Goal: Information Seeking & Learning: Find specific page/section

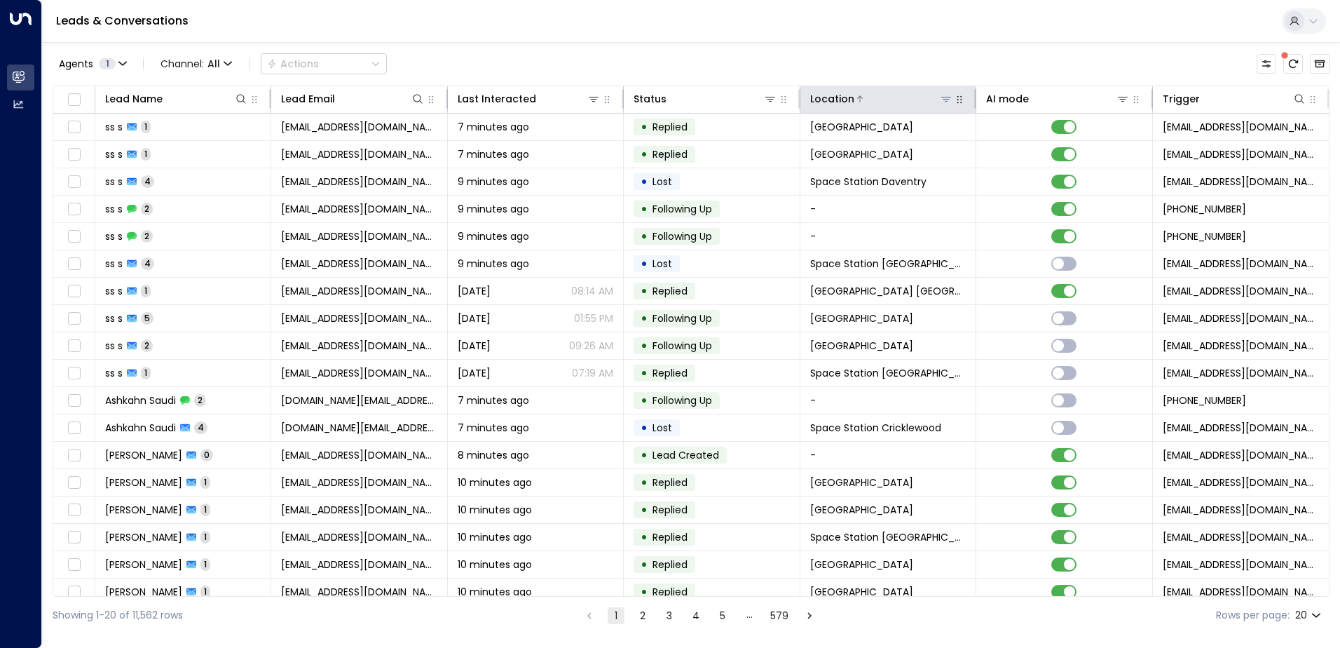
click at [941, 98] on icon at bounding box center [946, 98] width 11 height 11
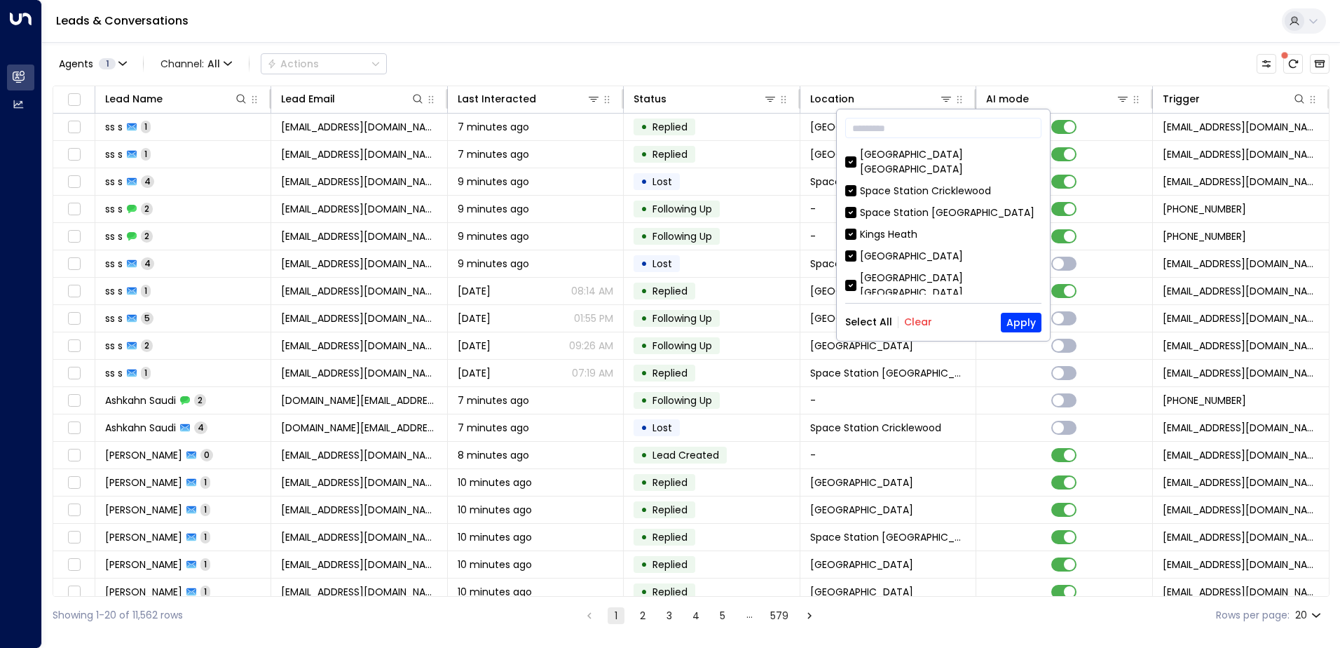
click at [910, 325] on button "Clear" at bounding box center [918, 321] width 28 height 11
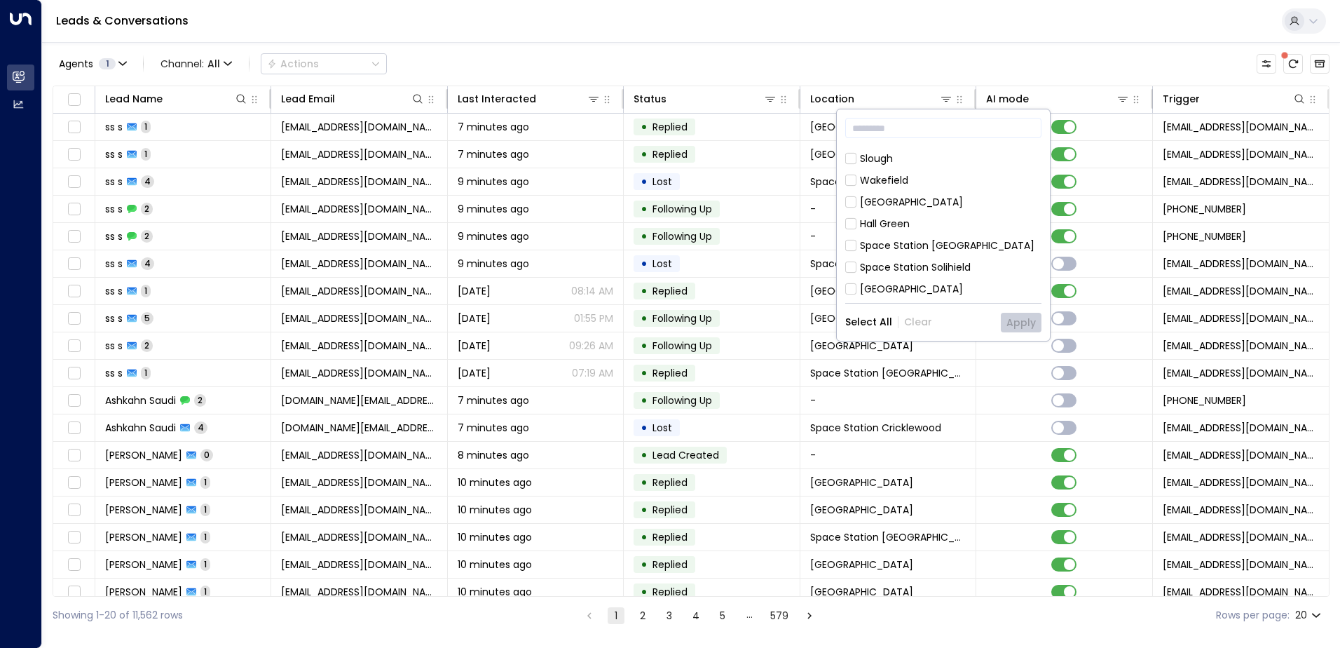
scroll to position [758, 0]
click at [951, 266] on div "Space Station [GEOGRAPHIC_DATA]" at bounding box center [947, 273] width 175 height 15
click at [1007, 316] on button "Apply" at bounding box center [1021, 323] width 41 height 20
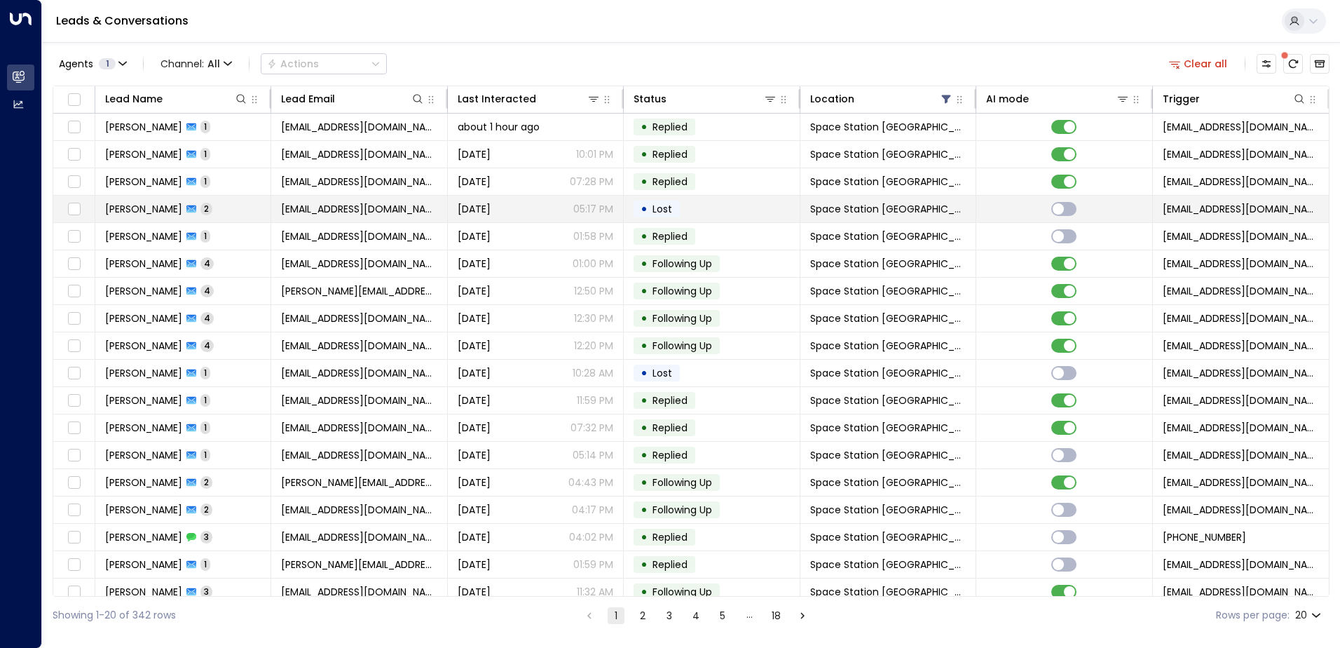
click at [142, 216] on td "[PERSON_NAME] 2" at bounding box center [183, 209] width 176 height 27
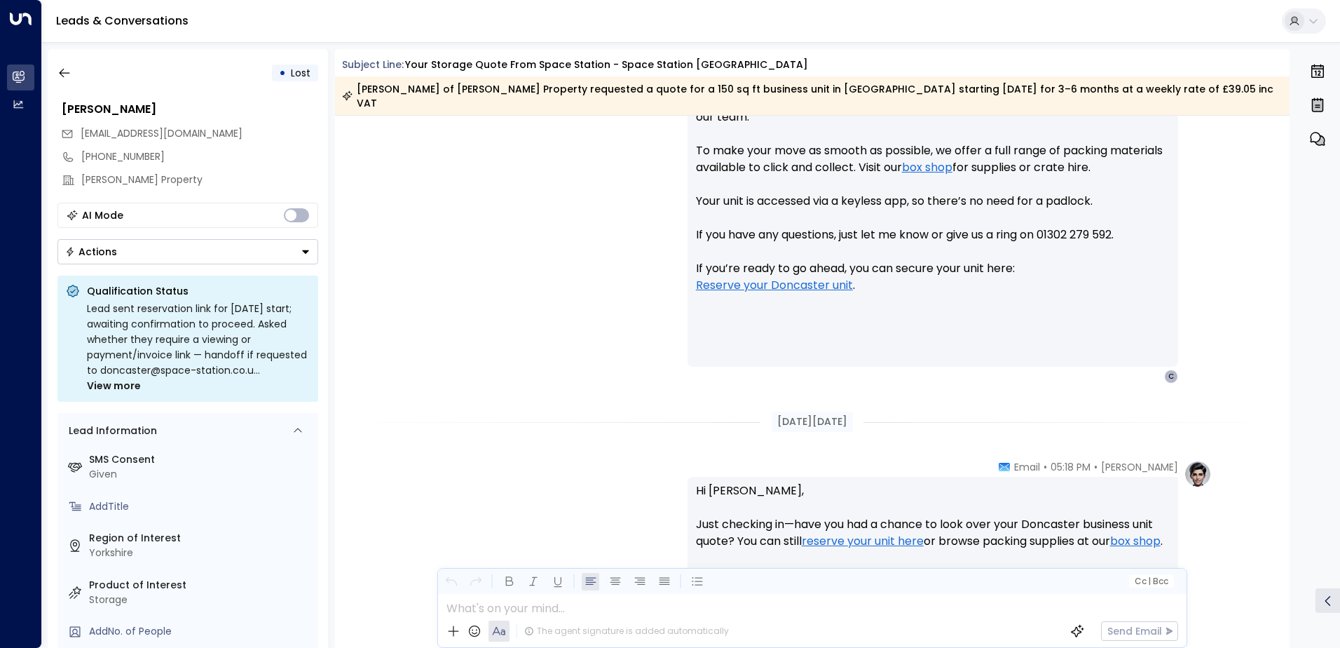
scroll to position [568, 0]
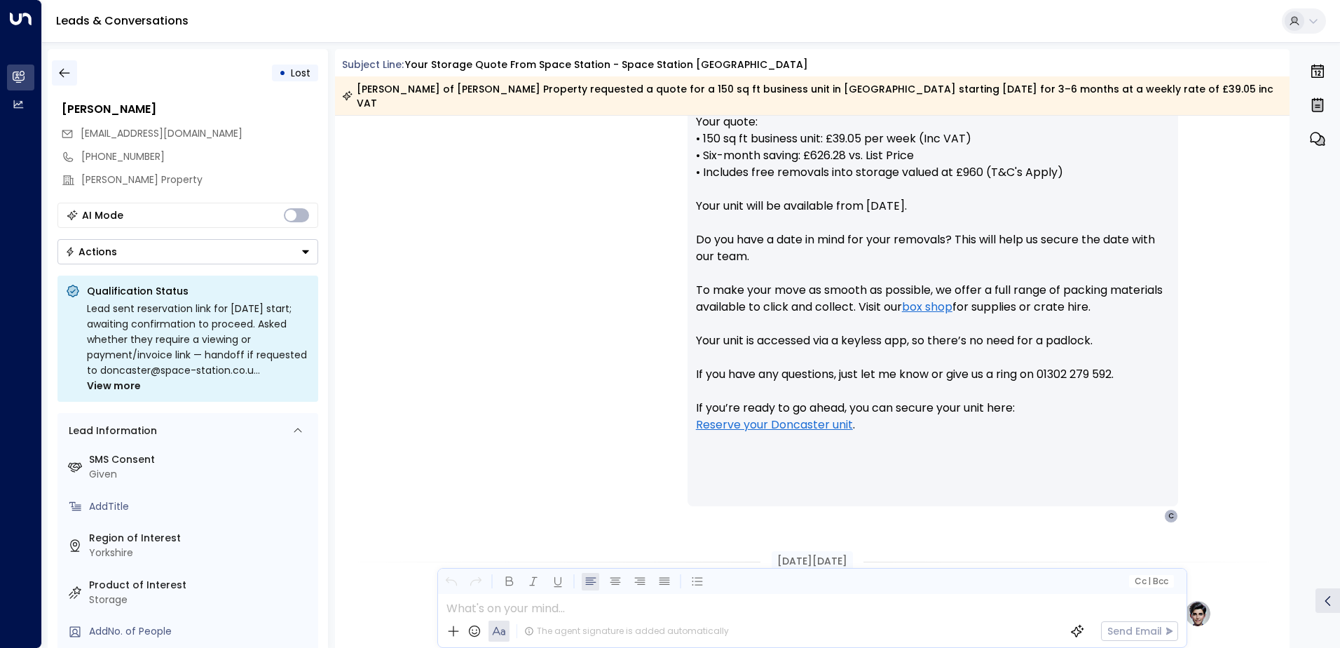
click at [70, 76] on icon "button" at bounding box center [64, 73] width 14 height 14
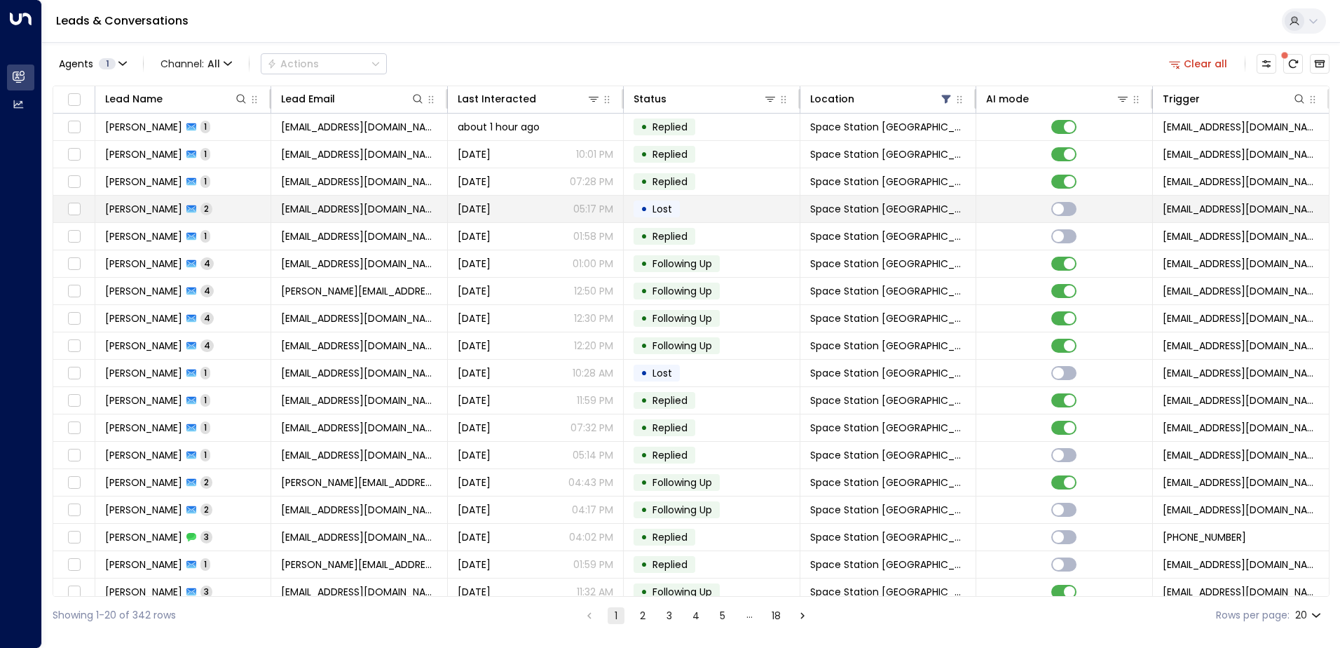
click at [143, 220] on td "[PERSON_NAME] 2" at bounding box center [183, 209] width 176 height 27
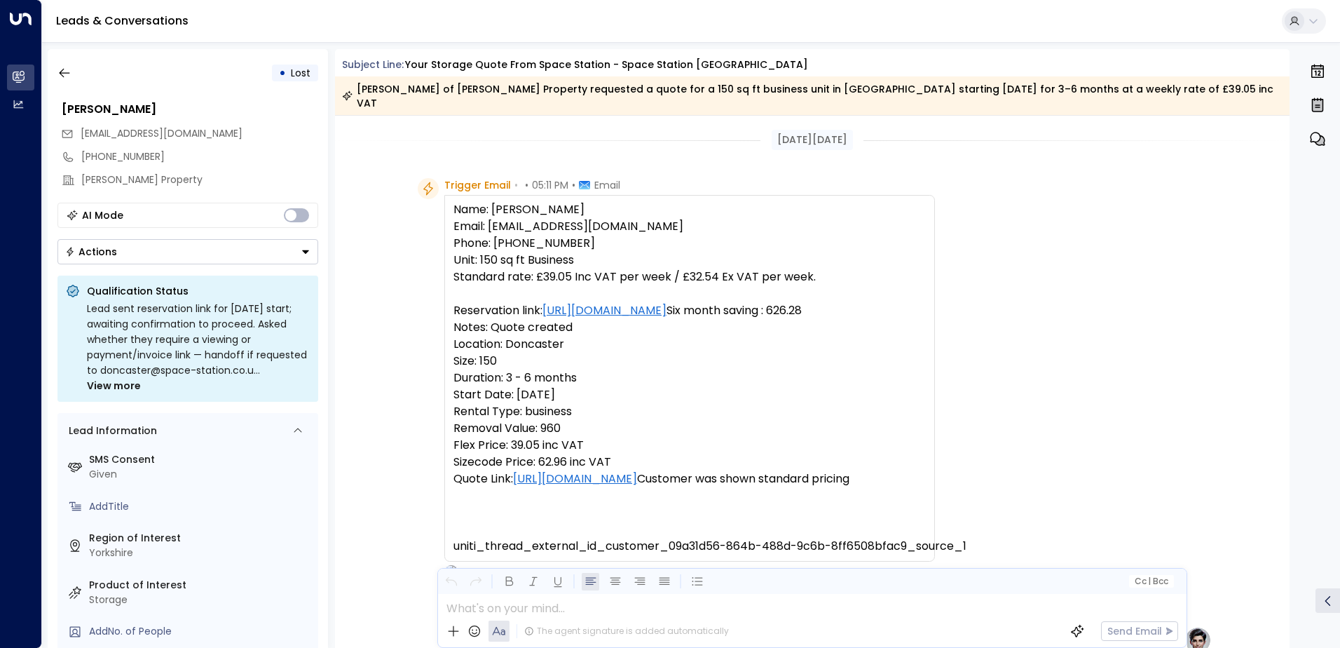
scroll to position [857, 0]
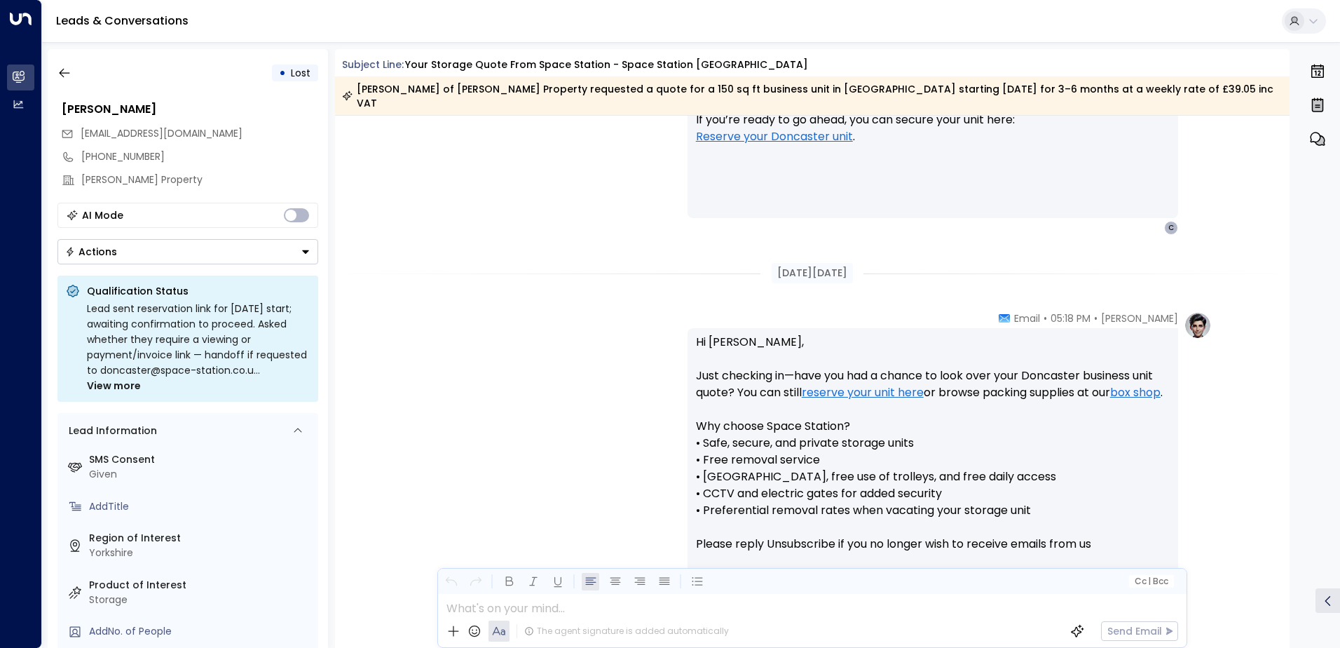
drag, startPoint x: 227, startPoint y: 312, endPoint x: 313, endPoint y: 372, distance: 105.2
click at [313, 372] on div "Qualification Status Lead sent reservation link for [DATE] start; awaiting conf…" at bounding box center [187, 338] width 261 height 126
click at [120, 386] on span "View more" at bounding box center [114, 385] width 54 height 15
click at [63, 68] on icon "button" at bounding box center [64, 73] width 14 height 14
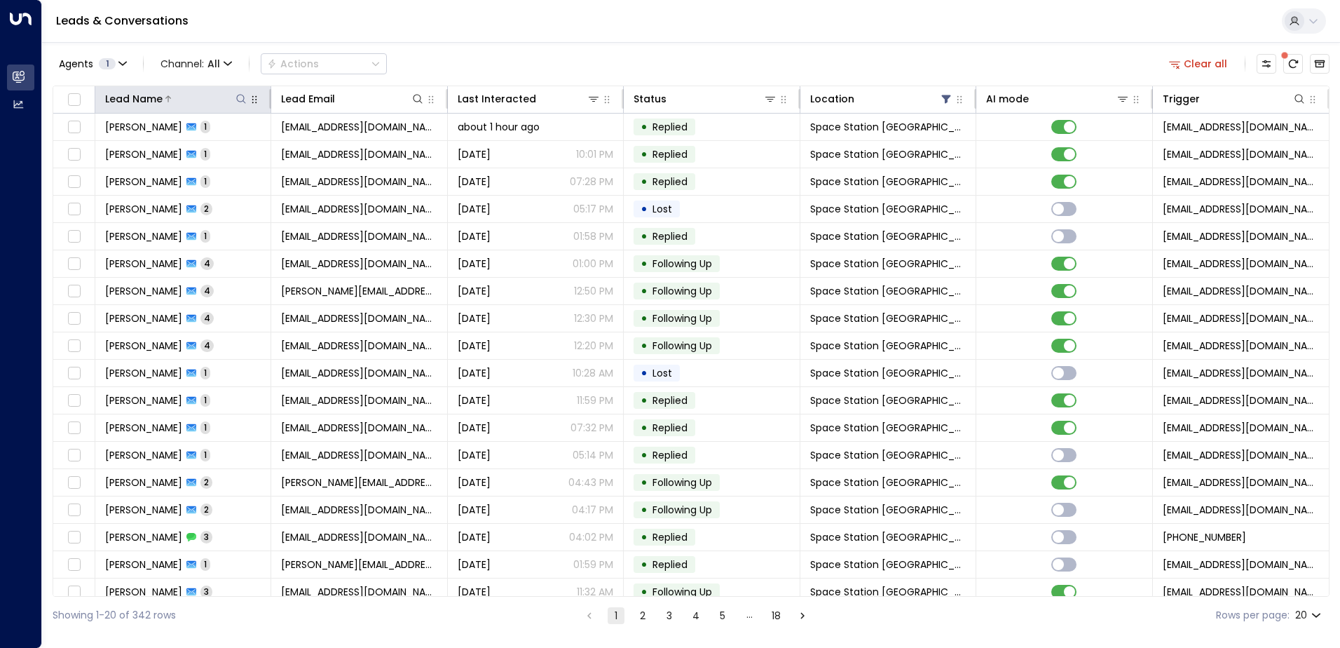
click at [242, 104] on button at bounding box center [241, 99] width 14 height 14
click at [221, 144] on input "text" at bounding box center [240, 150] width 193 height 26
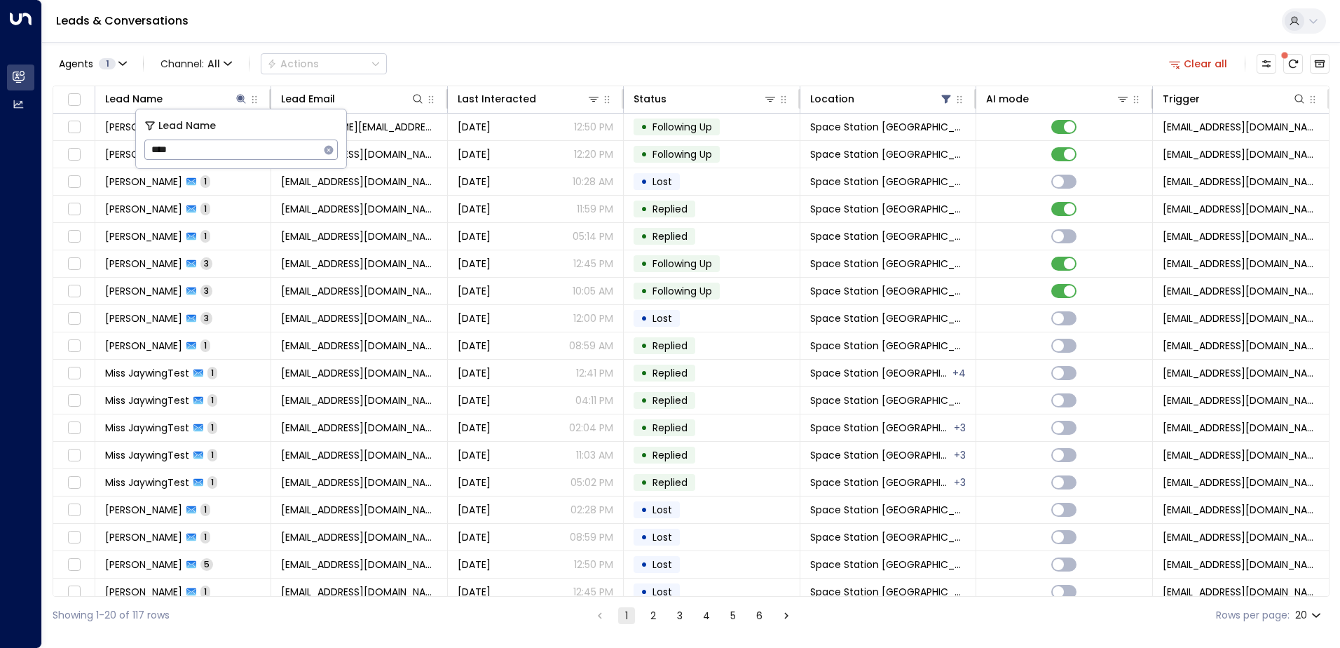
type input "*****"
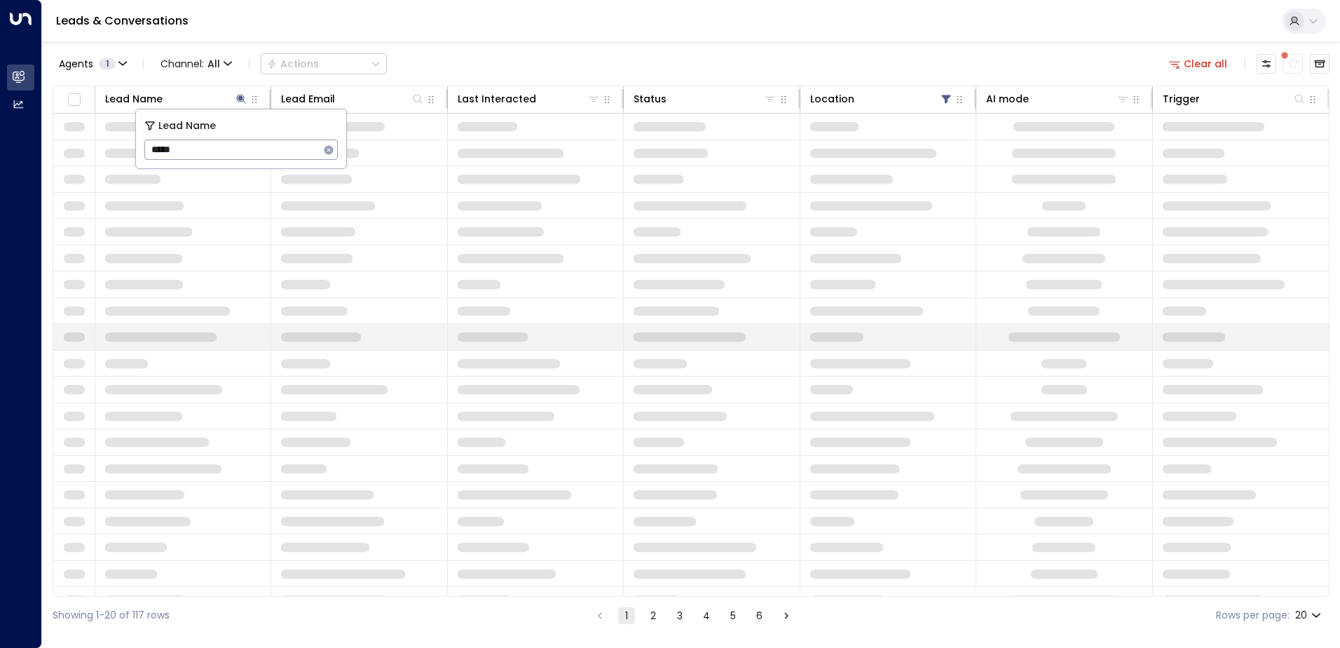
click at [278, 327] on td at bounding box center [359, 337] width 176 height 26
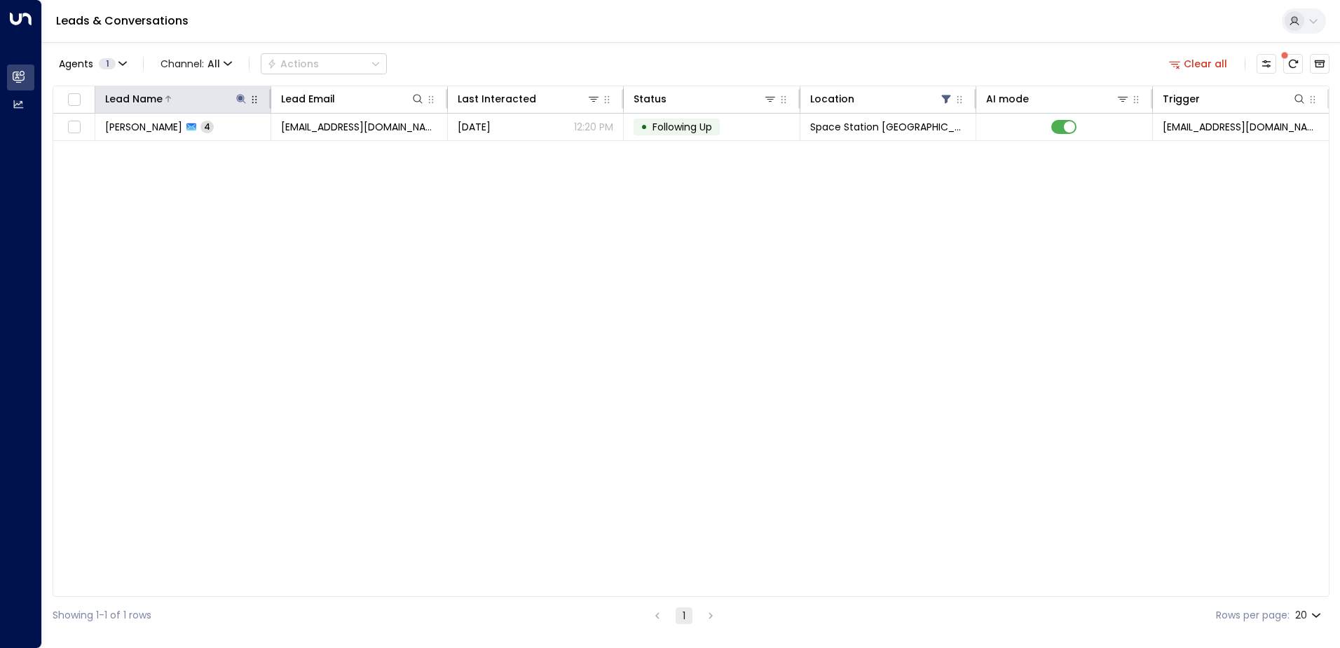
click at [244, 101] on icon at bounding box center [241, 98] width 9 height 9
drag, startPoint x: 164, startPoint y: 145, endPoint x: 146, endPoint y: 143, distance: 18.3
click at [146, 143] on input "*****" at bounding box center [231, 150] width 175 height 26
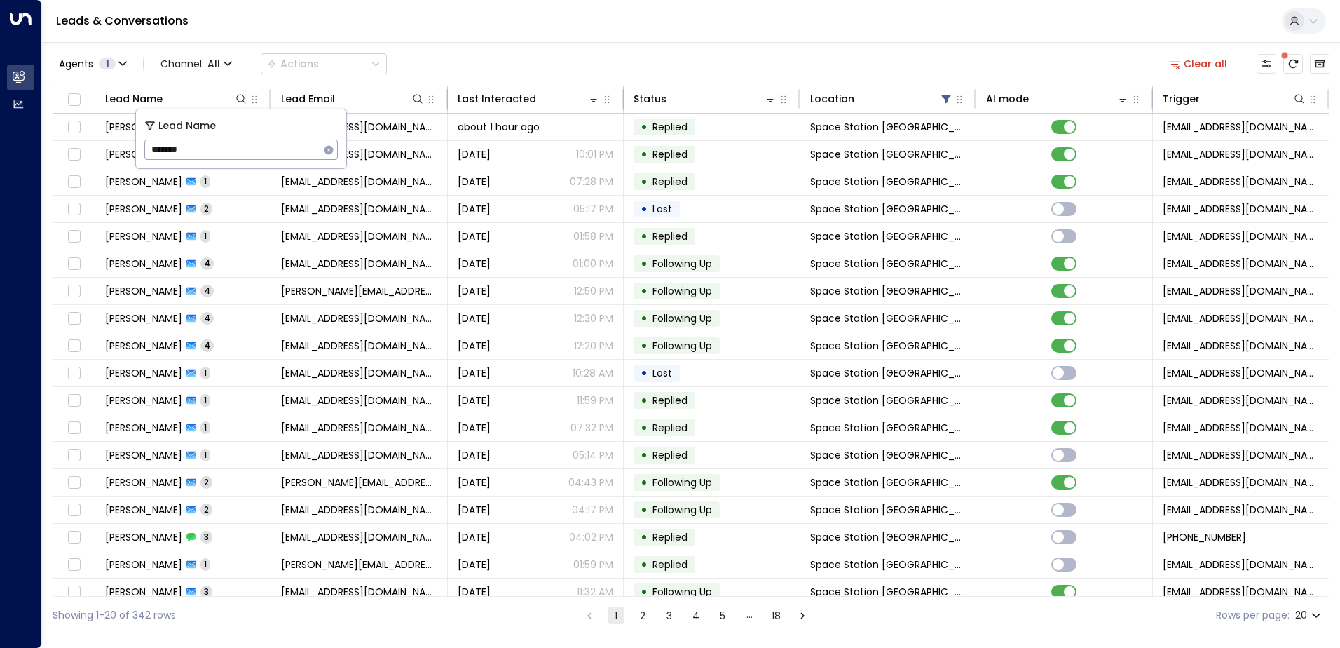
type input "*******"
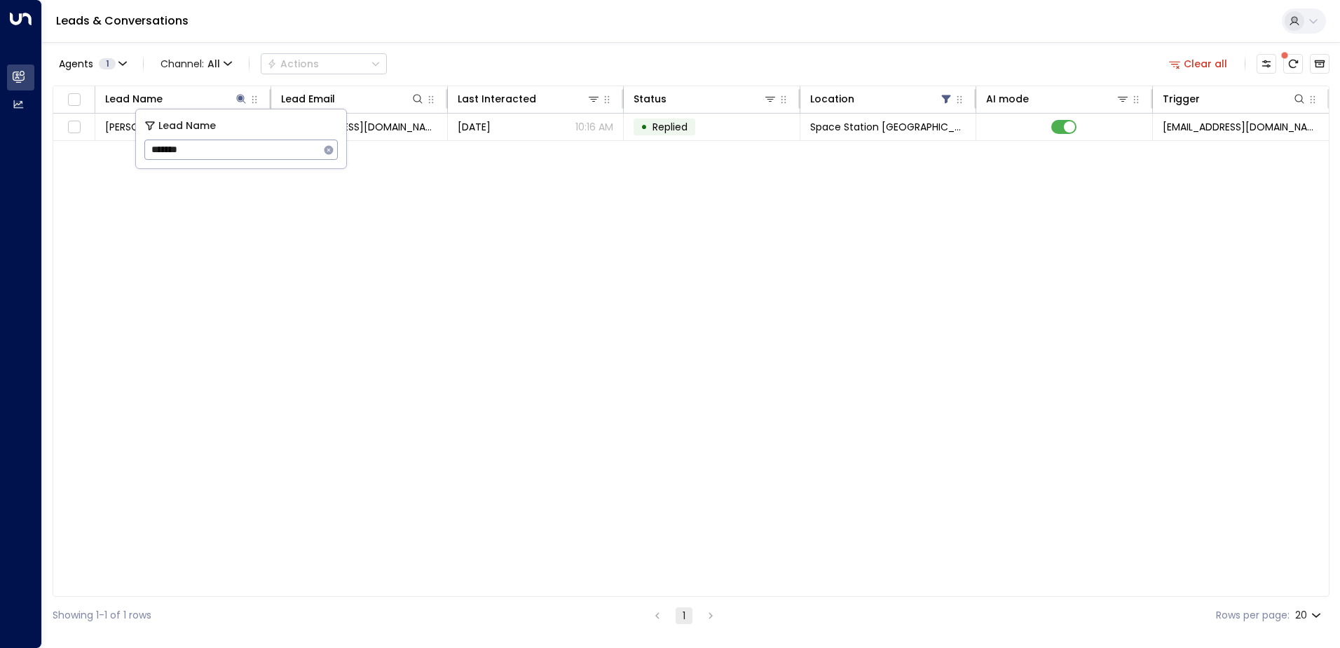
click at [293, 287] on div "Lead Name Lead Email Last Interacted Status Location AI mode Trigger [PERSON_NA…" at bounding box center [691, 341] width 1277 height 511
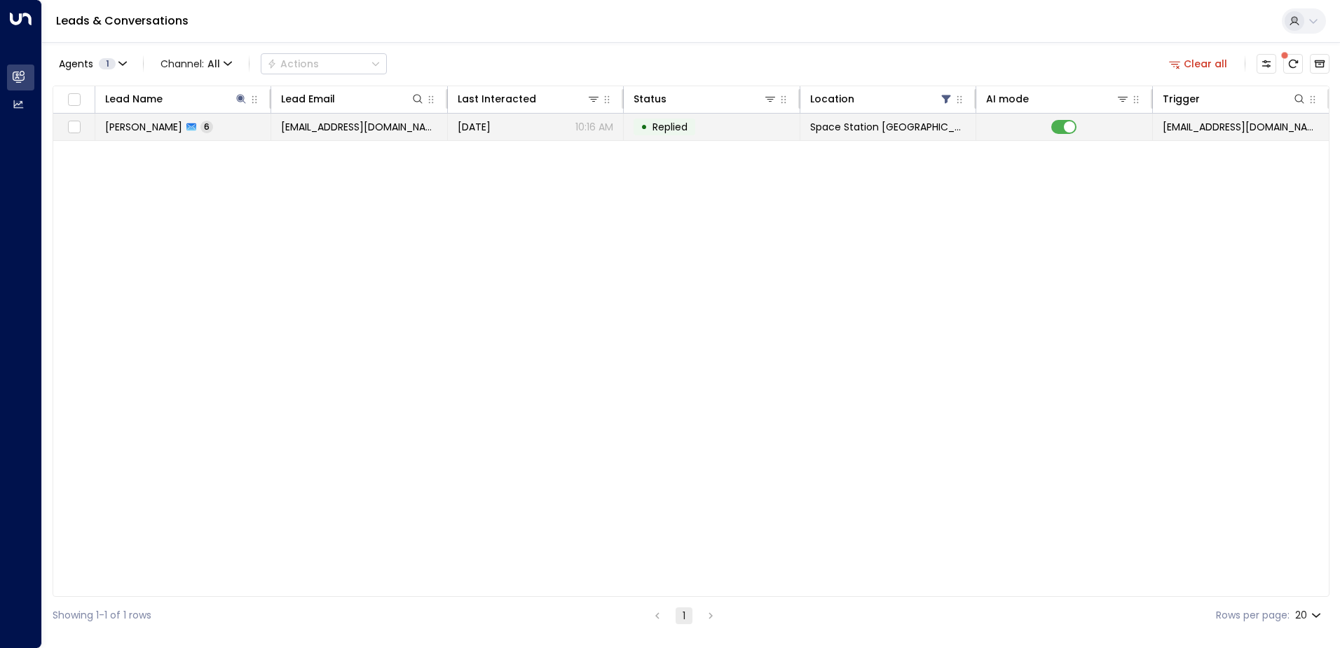
drag, startPoint x: 293, startPoint y: 287, endPoint x: 222, endPoint y: 130, distance: 172.9
click at [213, 130] on span "6" at bounding box center [206, 127] width 13 height 12
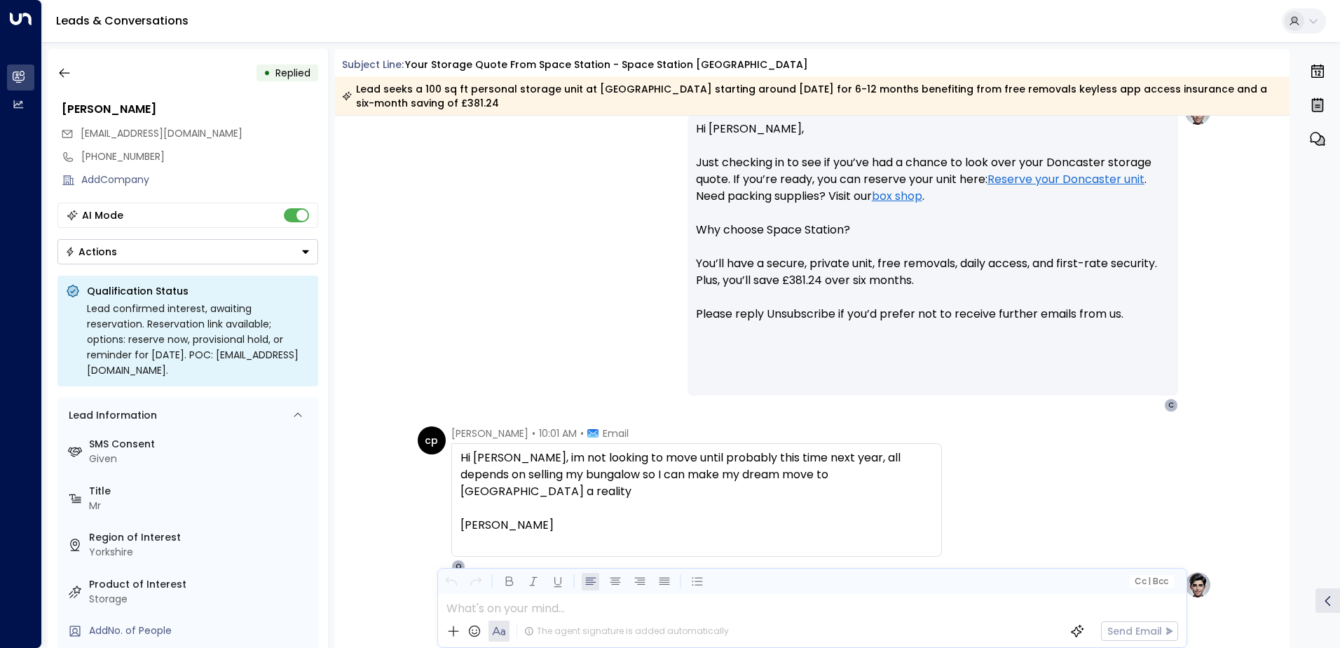
scroll to position [1218, 0]
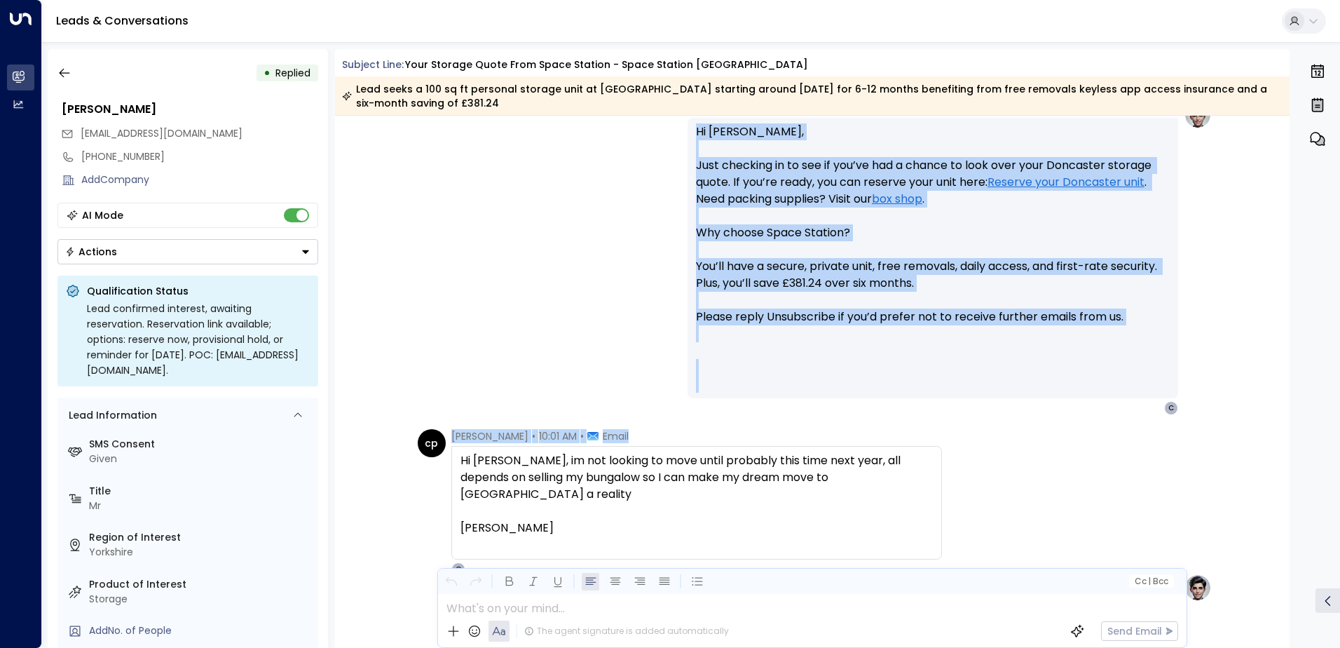
drag, startPoint x: 693, startPoint y: 128, endPoint x: 1120, endPoint y: 524, distance: 582.8
click at [1120, 524] on div "[DATE][DATE] [PERSON_NAME] • 09:57 AM • Email Hi [PERSON_NAME], Just checking i…" at bounding box center [812, 122] width 955 height 2451
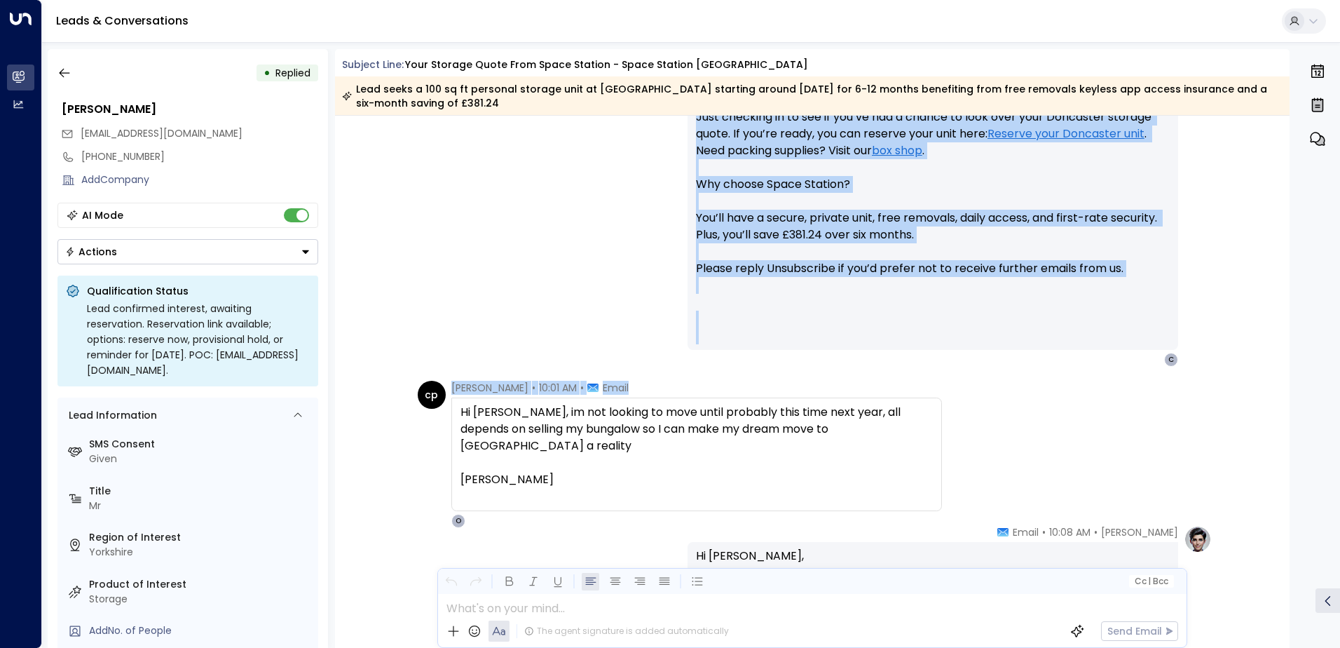
scroll to position [1499, 0]
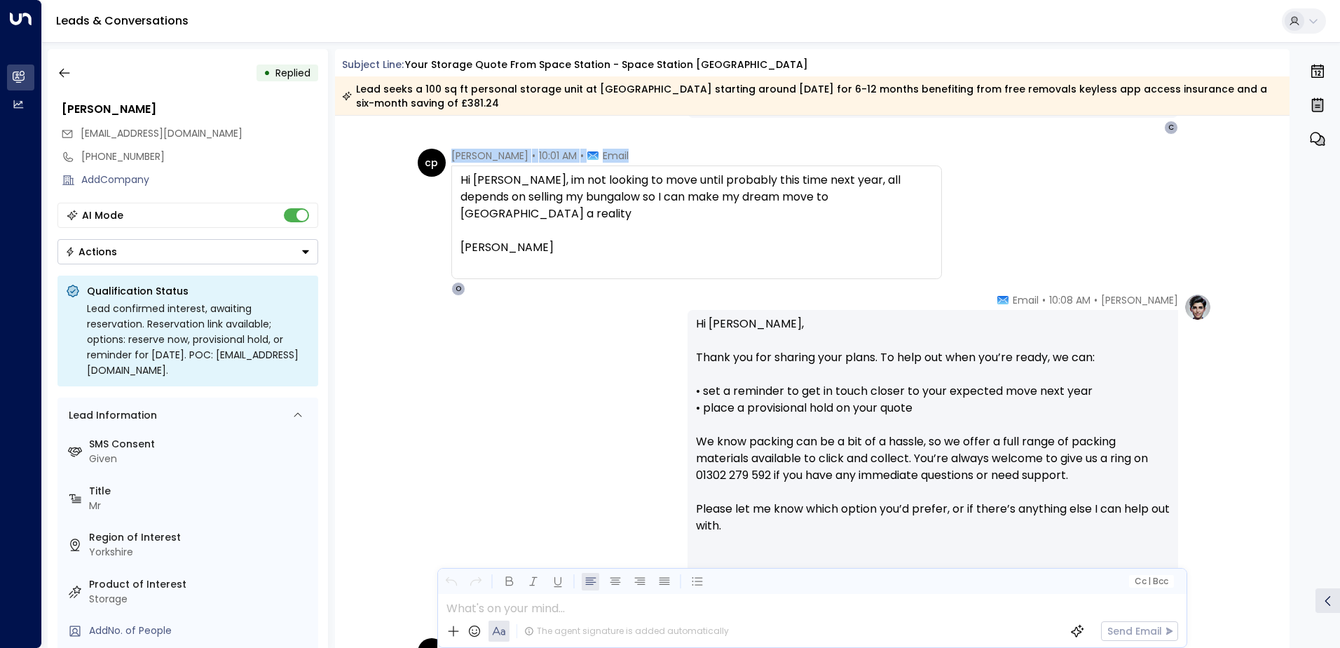
copy div "Hi [PERSON_NAME], Just checking in to see if you’ve had a chance to look over y…"
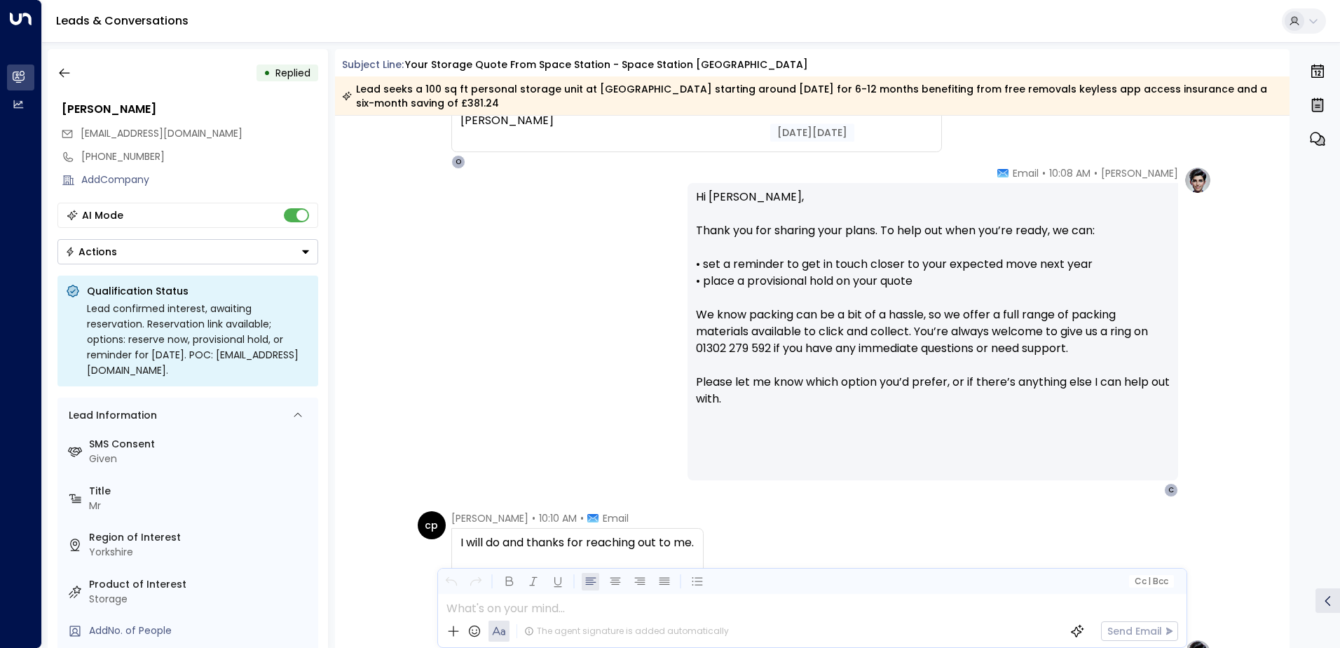
scroll to position [1639, 0]
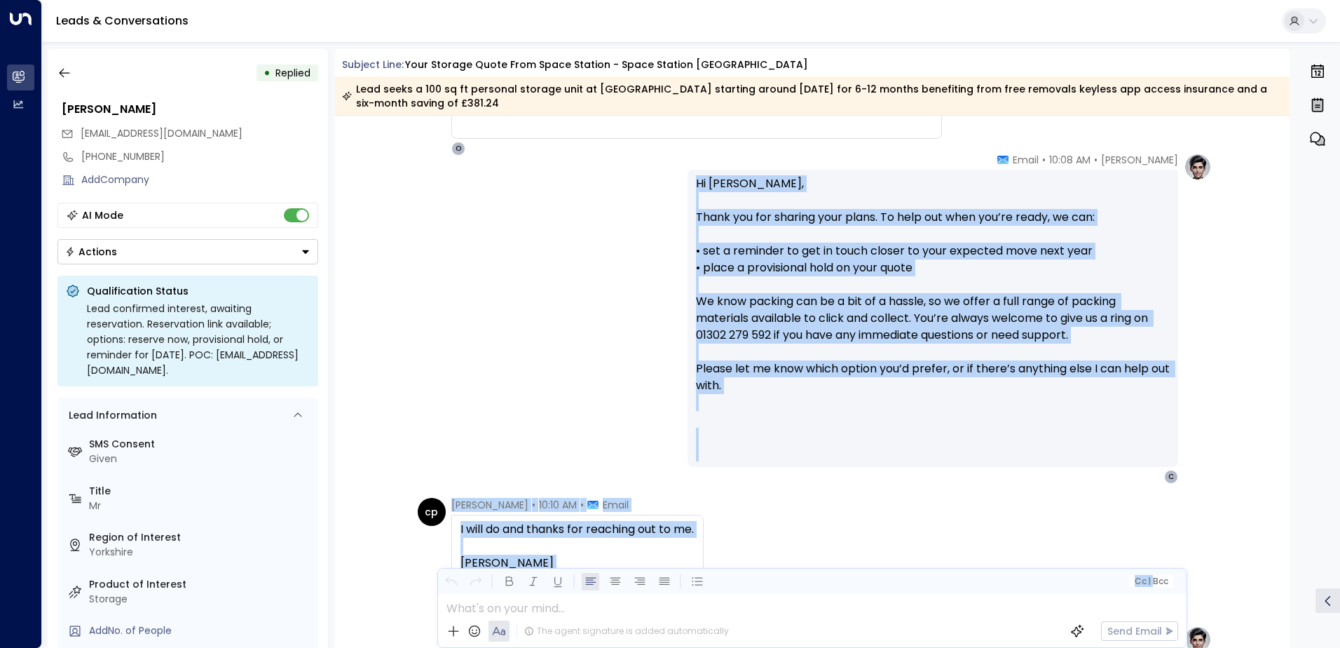
drag, startPoint x: 695, startPoint y: 182, endPoint x: 1068, endPoint y: 587, distance: 551.1
click at [1068, 587] on div "Subject Line: Your storage quote from Space Station - Space Station Doncaster L…" at bounding box center [812, 348] width 955 height 599
copy div "Lo Ipsum, Dolor sit ame consect adip elits. Do eius tem inci utl’et dolor, ma a…"
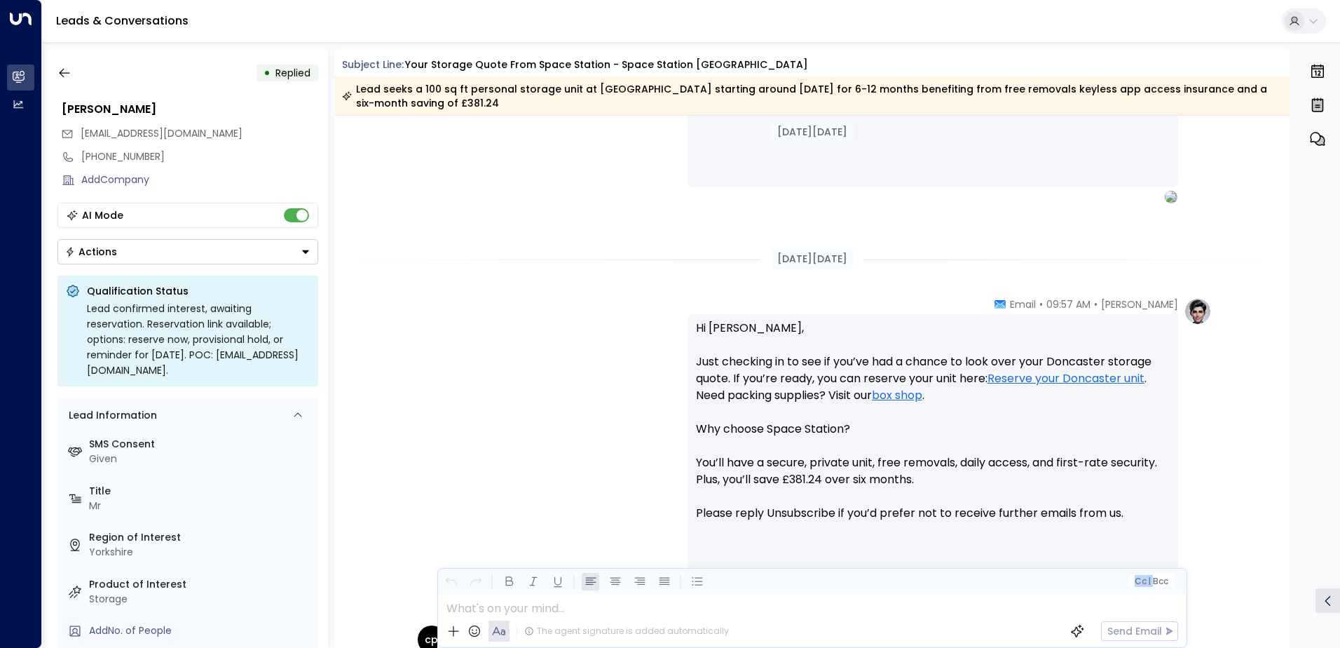
scroll to position [1008, 0]
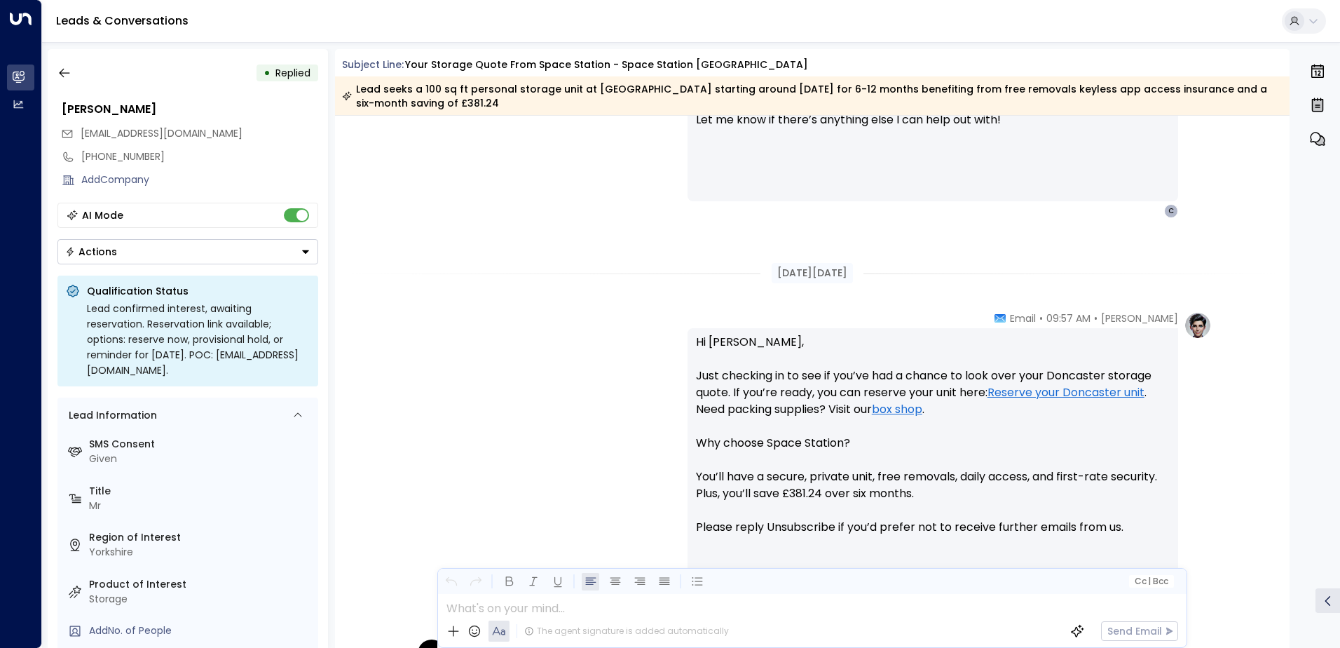
click at [526, 320] on div "[PERSON_NAME] • 09:57 AM • Email Hi [PERSON_NAME], Just checking in to see if y…" at bounding box center [812, 468] width 799 height 314
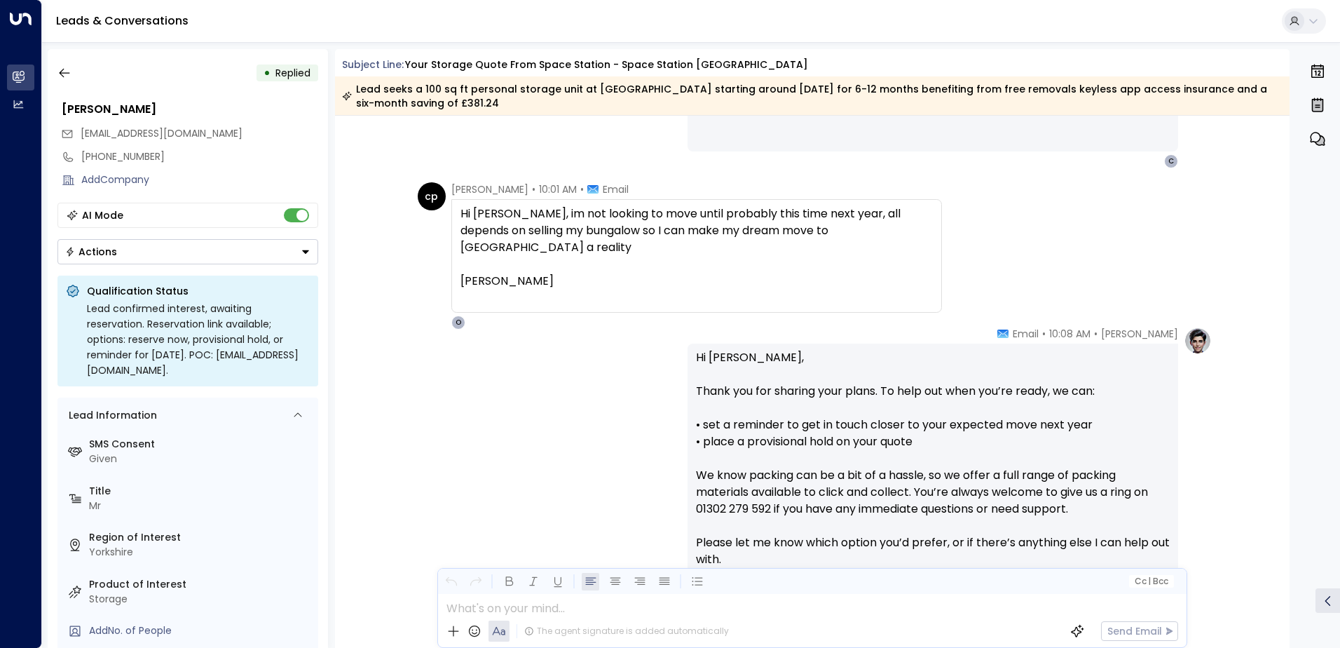
scroll to position [1499, 0]
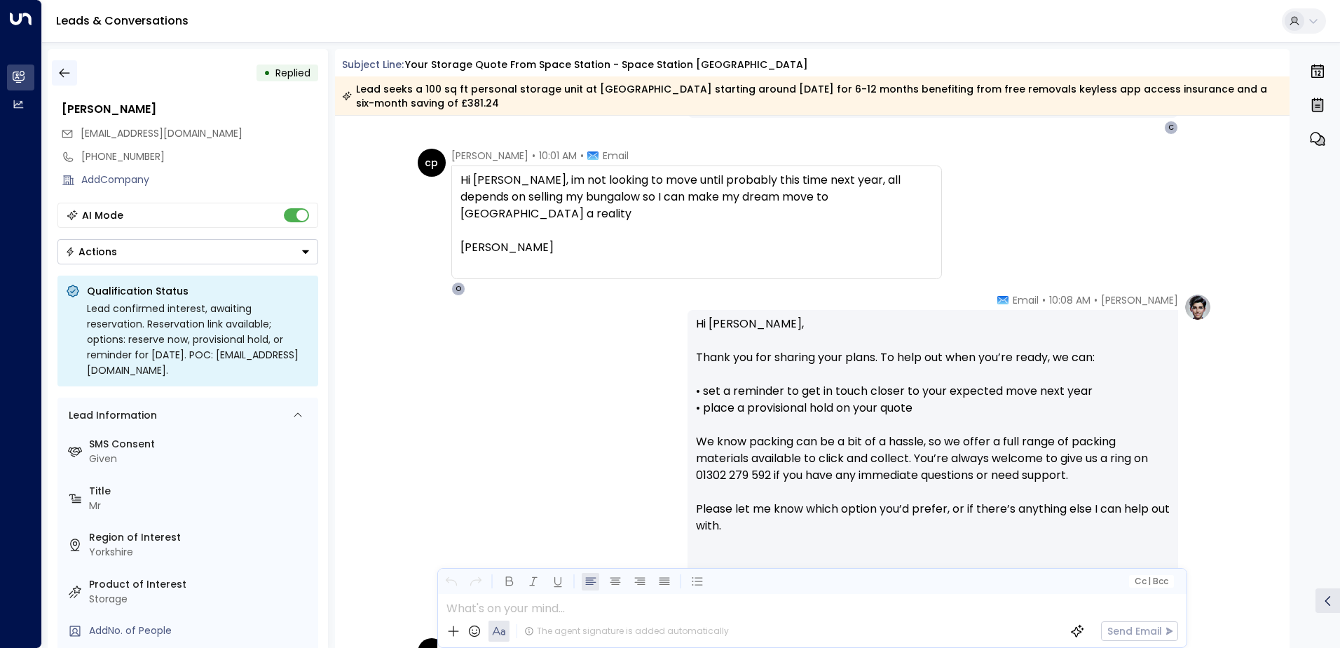
click at [69, 75] on icon "button" at bounding box center [64, 73] width 14 height 14
